Goal: Task Accomplishment & Management: Manage account settings

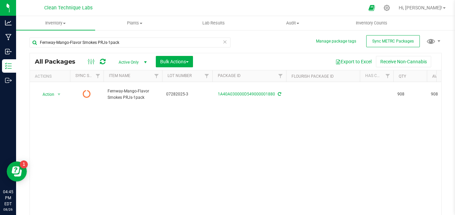
click at [223, 45] on icon at bounding box center [225, 42] width 5 height 8
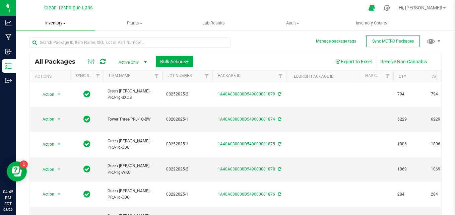
click at [54, 23] on span "Inventory" at bounding box center [55, 23] width 79 height 6
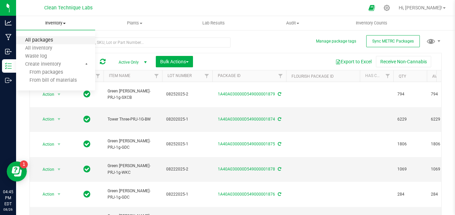
click at [53, 39] on span "All packages" at bounding box center [39, 41] width 46 height 6
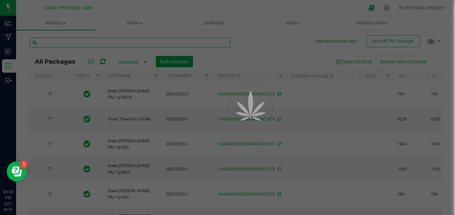
click at [114, 42] on input "text" at bounding box center [129, 43] width 201 height 10
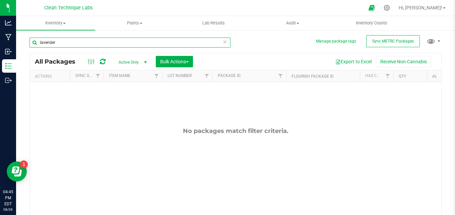
type input "lavender"
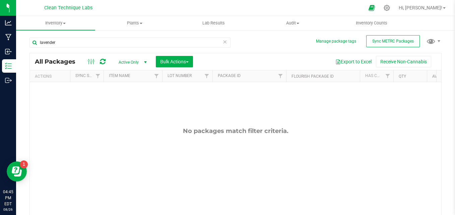
click at [128, 62] on span "Active Only" at bounding box center [131, 62] width 37 height 9
click at [128, 105] on li "All" at bounding box center [131, 103] width 36 height 10
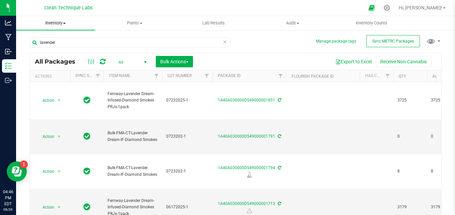
click at [61, 26] on span "Inventory" at bounding box center [55, 23] width 79 height 6
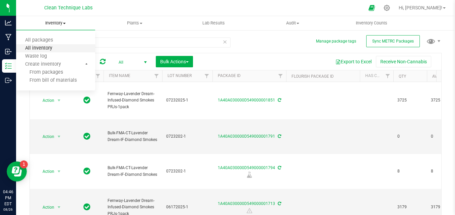
click at [54, 47] on span "All inventory" at bounding box center [38, 49] width 45 height 6
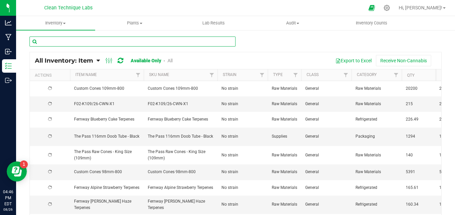
click at [87, 42] on input "text" at bounding box center [132, 42] width 206 height 10
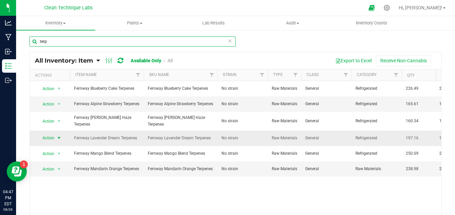
type input "terp"
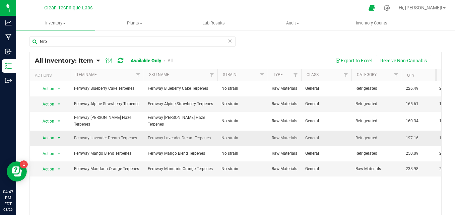
click at [59, 135] on span "select" at bounding box center [58, 137] width 5 height 5
click at [62, 146] on li "Adjust qty" at bounding box center [58, 146] width 43 height 10
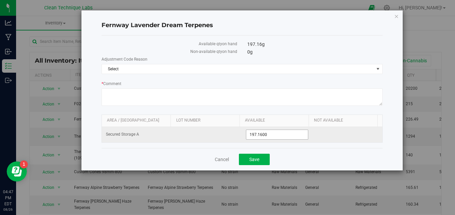
click at [281, 137] on span "197.1600 197.16" at bounding box center [277, 135] width 62 height 10
click at [281, 137] on input "197.16" at bounding box center [276, 134] width 61 height 9
type input "79.44"
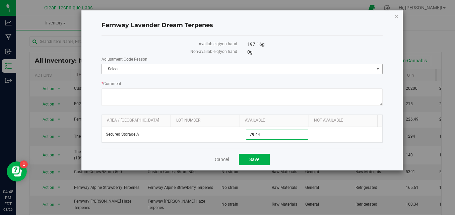
type input "79.4400"
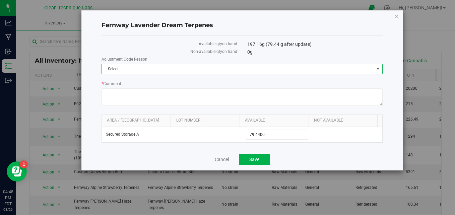
click at [289, 71] on span "Select" at bounding box center [238, 68] width 272 height 9
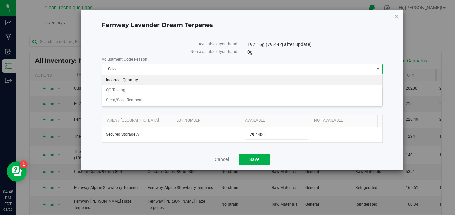
click at [277, 83] on li "Incorrect Quantity" at bounding box center [242, 80] width 280 height 10
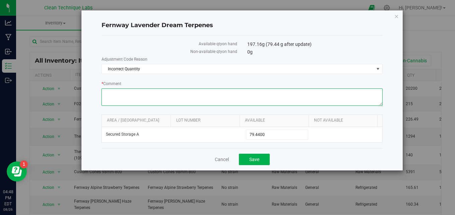
click at [240, 99] on textarea "* Comment" at bounding box center [242, 96] width 281 height 17
type textarea "p"
click at [132, 93] on textarea "* Comment" at bounding box center [242, 96] width 281 height 17
type textarea "error due to processing losses unaccounted for"
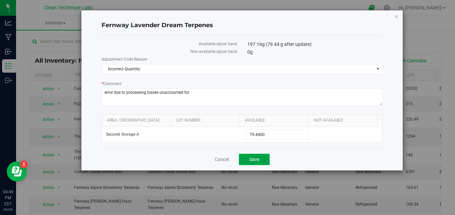
click at [250, 160] on span "Save" at bounding box center [254, 159] width 10 height 5
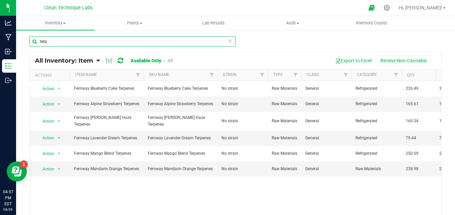
click at [134, 44] on input "terp" at bounding box center [132, 42] width 206 height 10
type input "t"
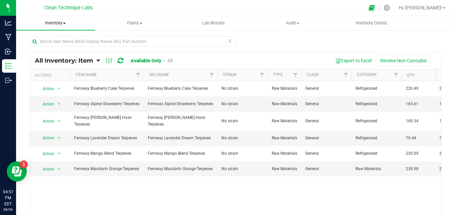
click at [61, 22] on span "Inventory" at bounding box center [55, 23] width 79 height 6
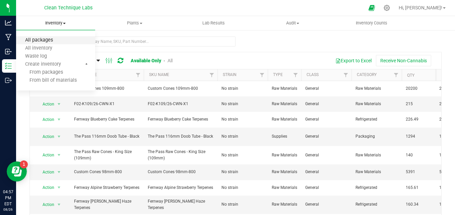
click at [38, 40] on span "All packages" at bounding box center [39, 41] width 46 height 6
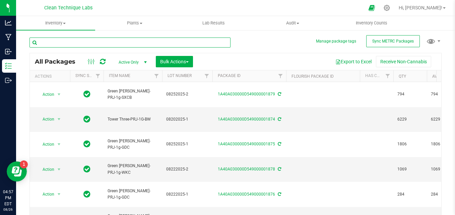
click at [101, 42] on input "text" at bounding box center [129, 43] width 201 height 10
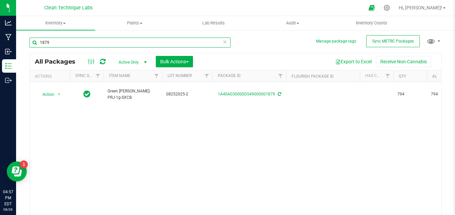
type input "1879"
